Goal: Task Accomplishment & Management: Complete application form

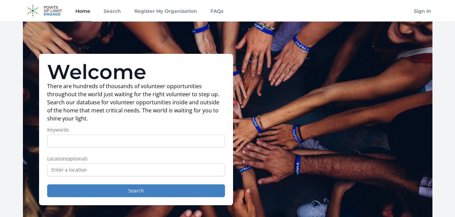
click at [55, 139] on input "Keywords" at bounding box center [136, 141] width 178 height 13
type input "ministry"
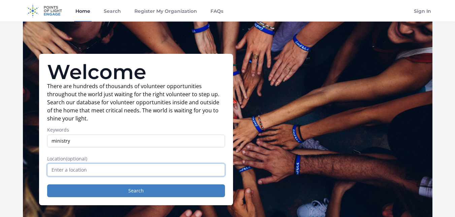
click at [73, 171] on input "text" at bounding box center [136, 170] width 178 height 13
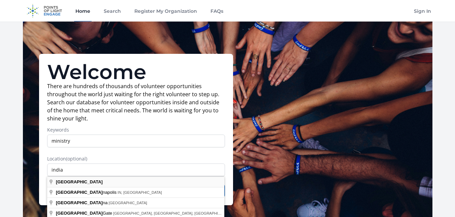
type input "India"
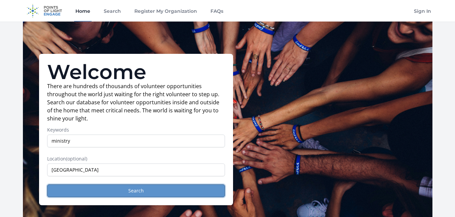
click at [136, 187] on button "Search" at bounding box center [136, 191] width 178 height 13
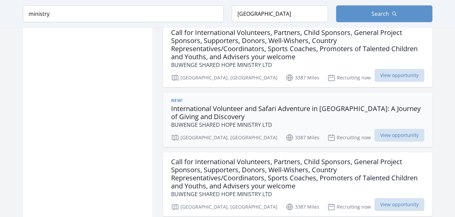
scroll to position [944, 0]
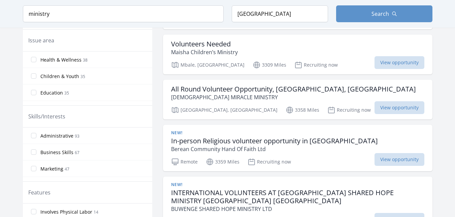
scroll to position [202, 0]
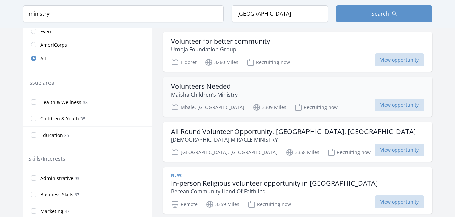
click at [200, 89] on h3 "Volunteers Needed" at bounding box center [204, 87] width 67 height 8
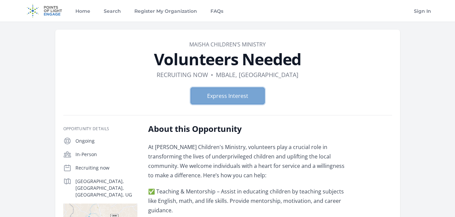
click at [239, 94] on button "Express Interest" at bounding box center [228, 96] width 74 height 17
